Goal: Navigation & Orientation: Find specific page/section

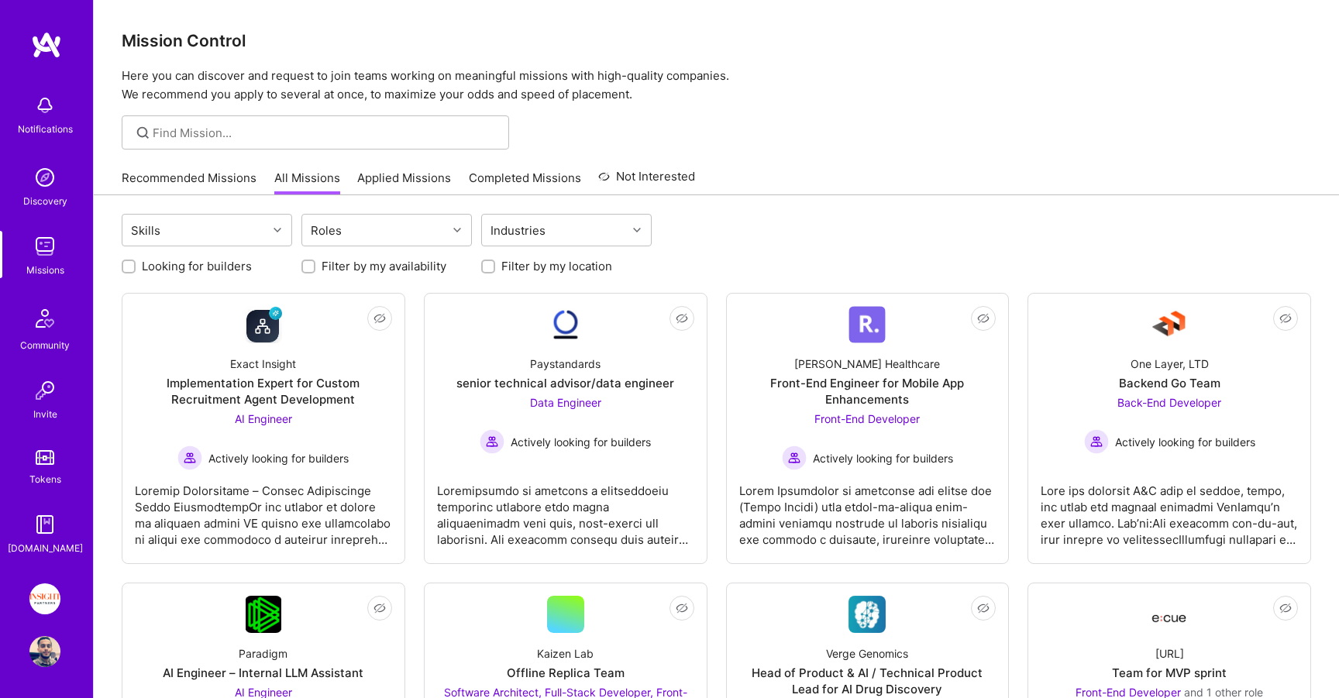
click at [54, 588] on img at bounding box center [44, 599] width 31 height 31
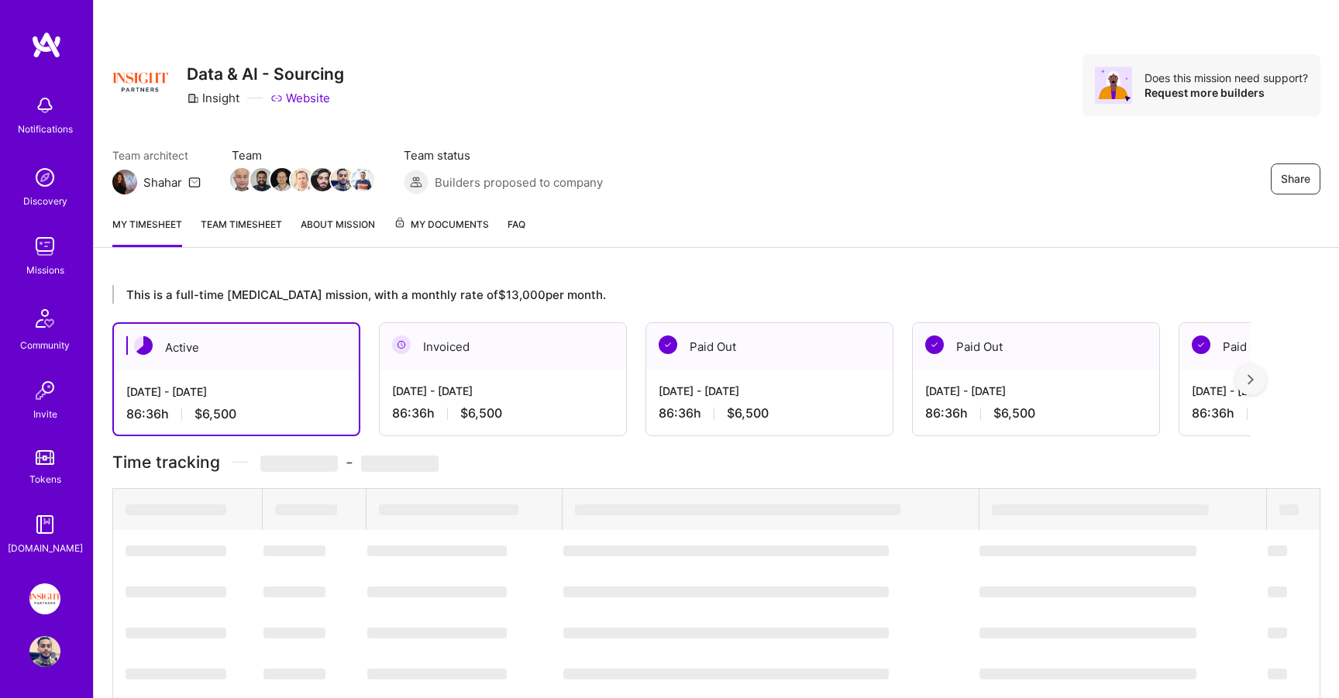
click at [433, 224] on span "My Documents" at bounding box center [441, 224] width 95 height 17
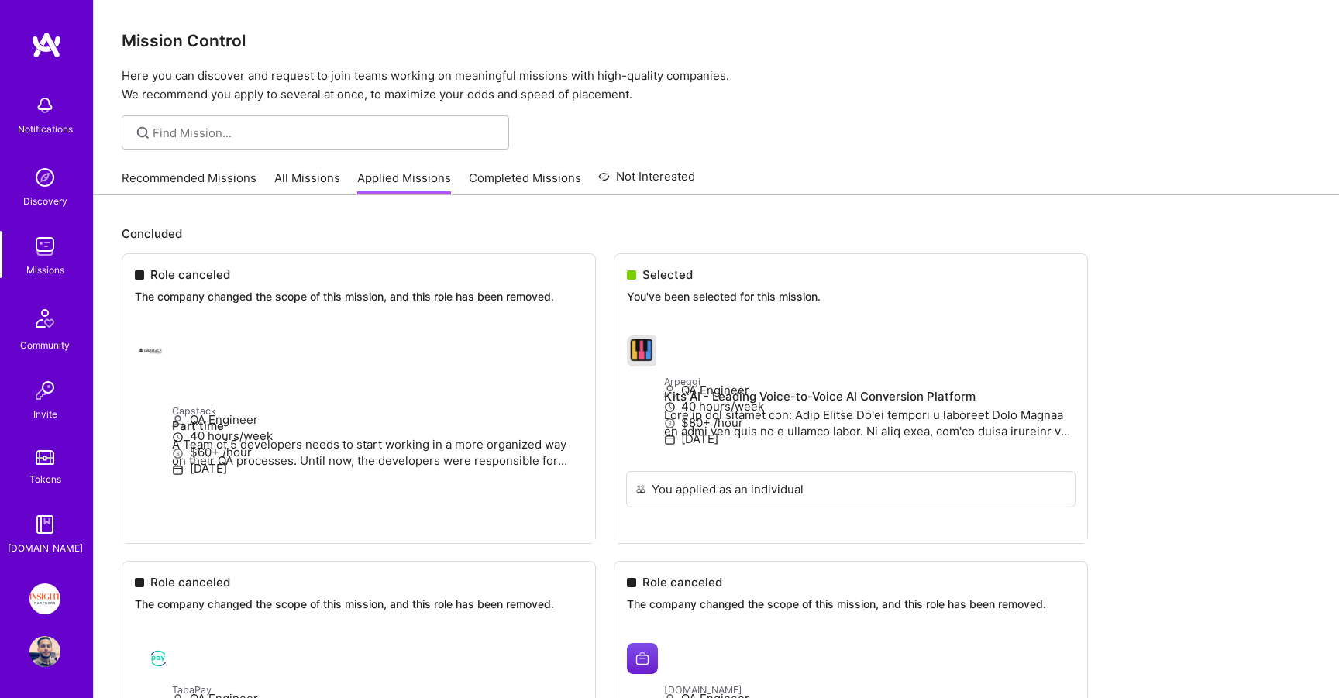
click at [205, 184] on link "Recommended Missions" at bounding box center [189, 183] width 135 height 26
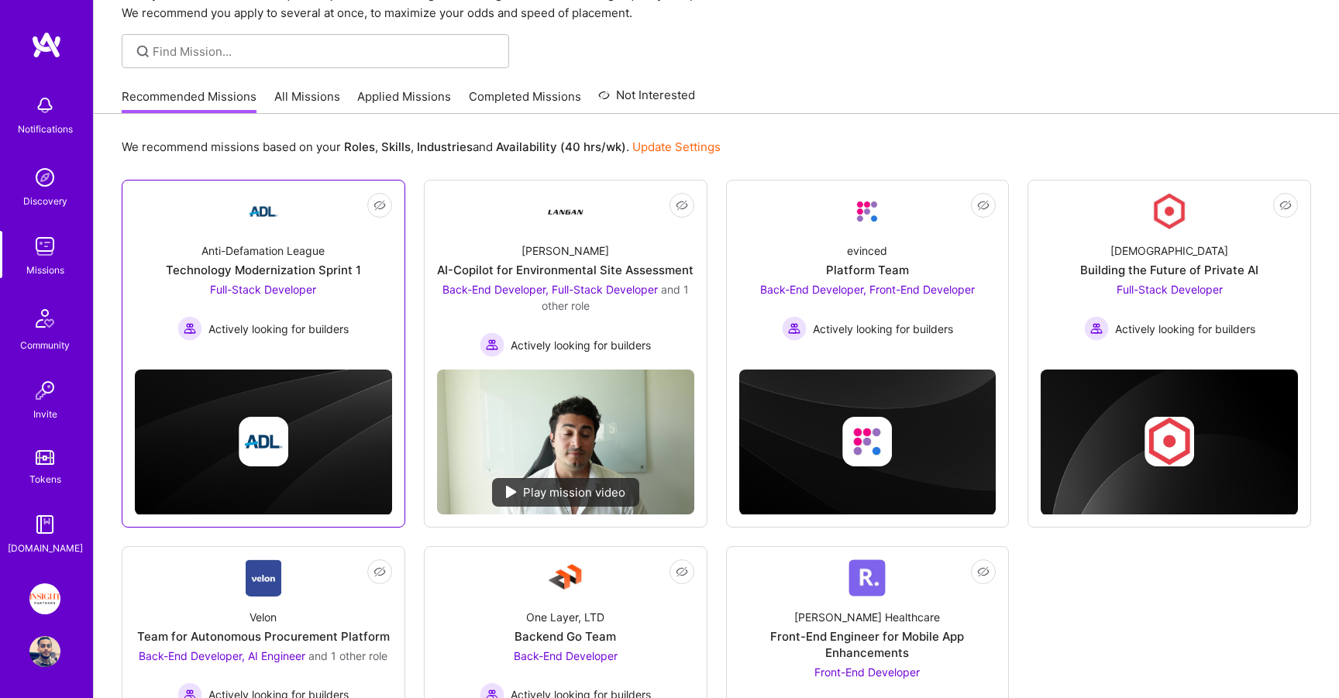
scroll to position [51, 0]
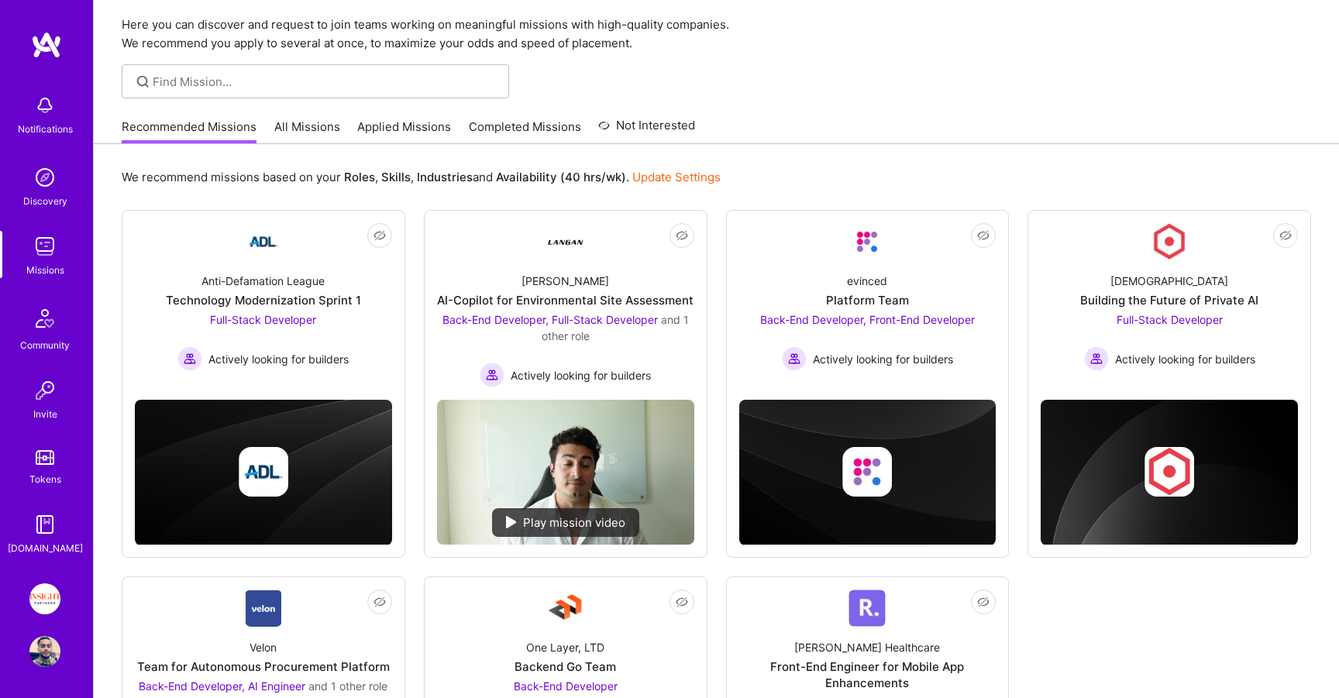
click at [40, 459] on img at bounding box center [45, 457] width 19 height 15
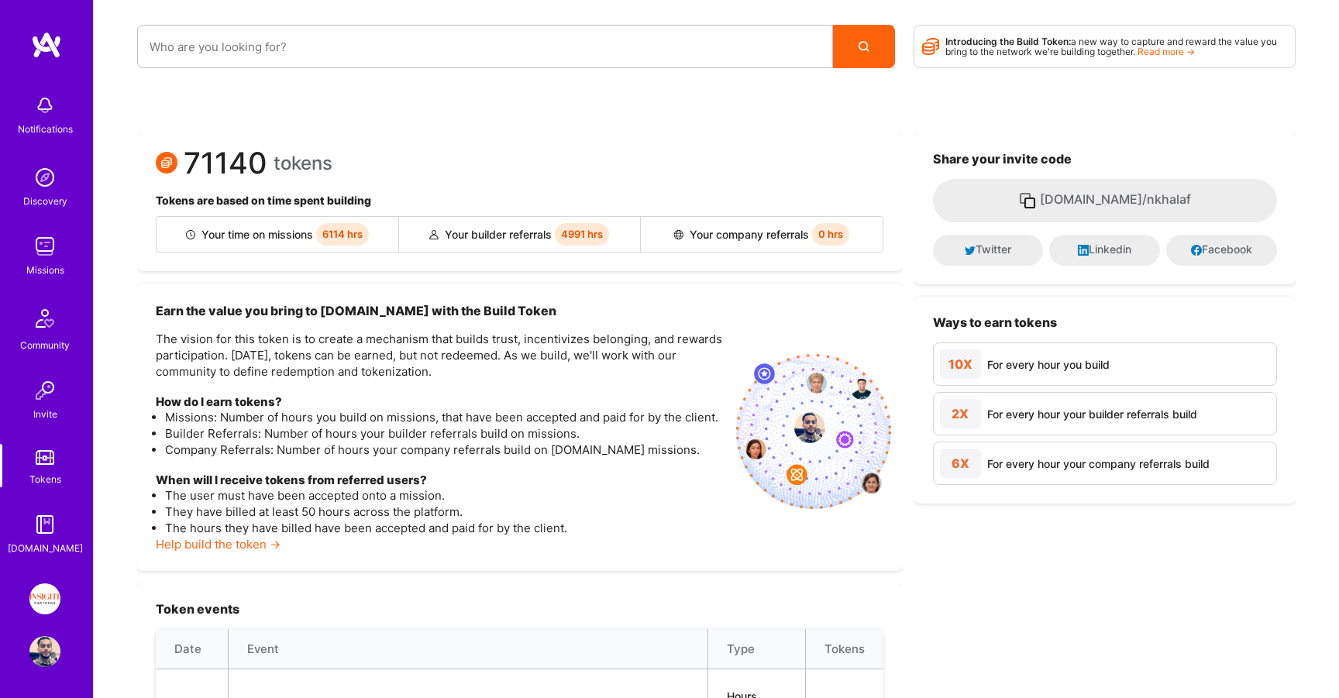
click at [45, 606] on img at bounding box center [44, 599] width 31 height 31
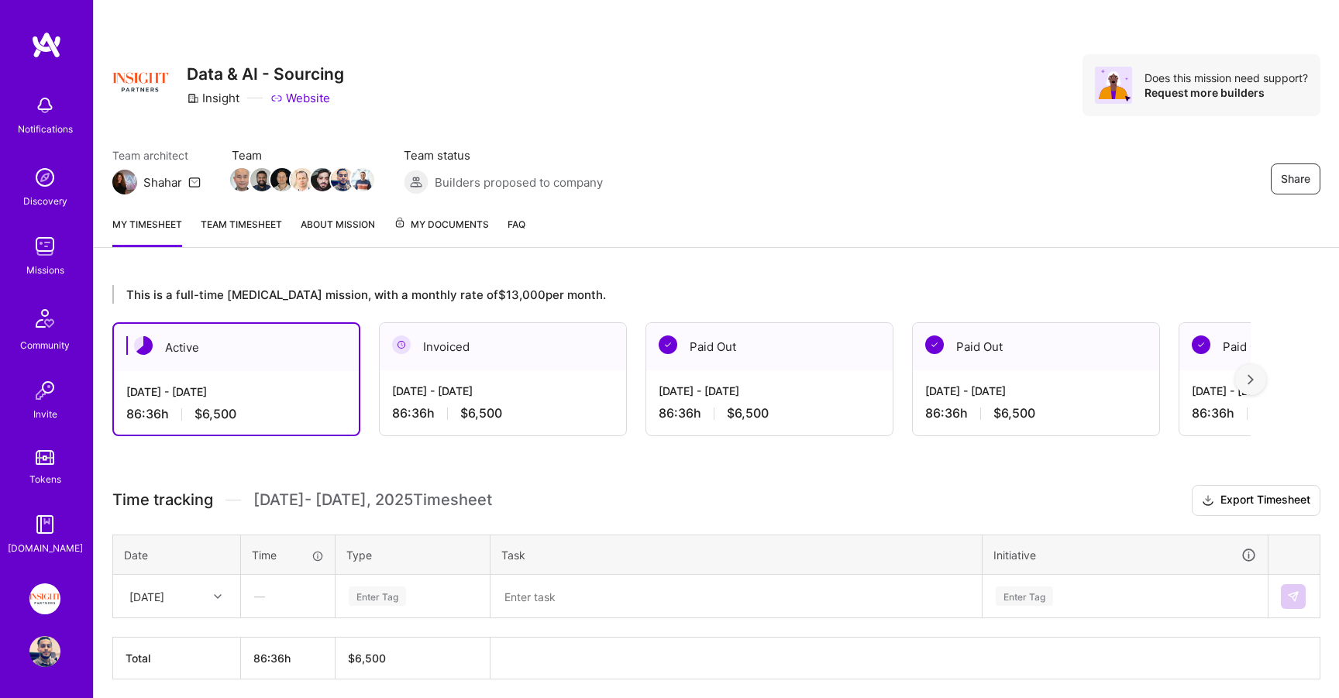
click at [446, 231] on span "My Documents" at bounding box center [441, 224] width 95 height 17
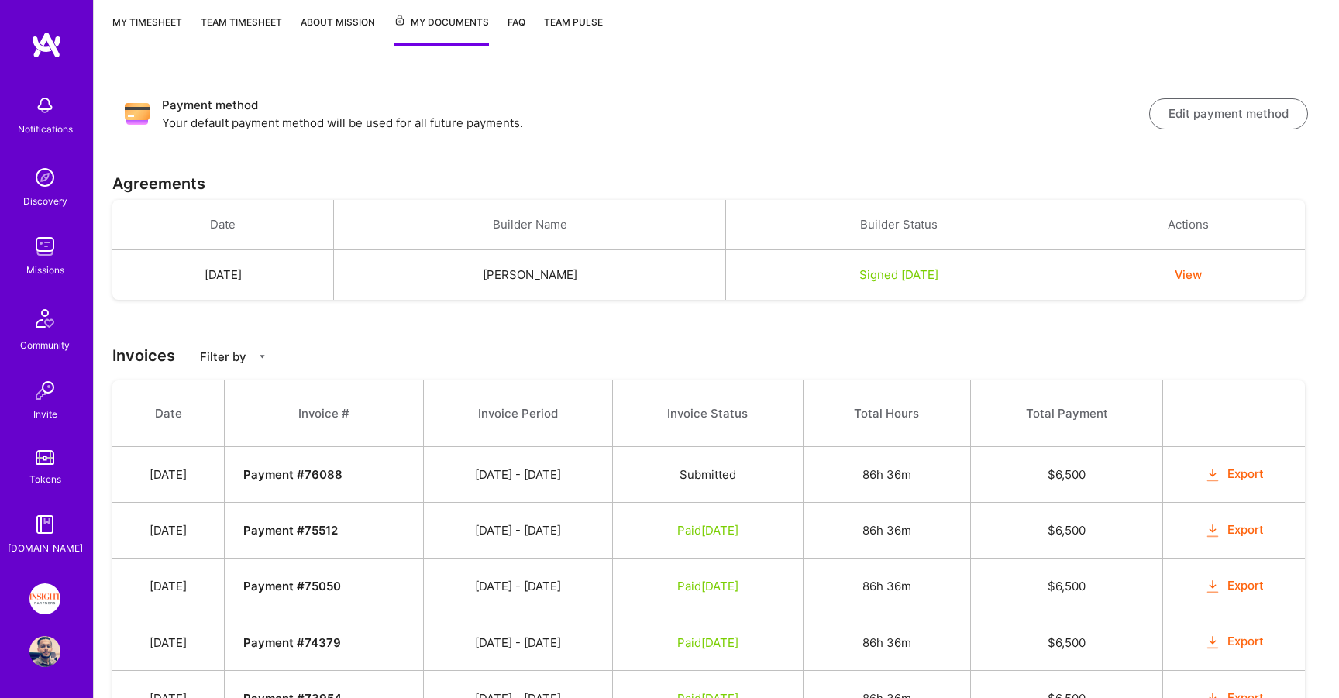
scroll to position [264, 0]
